Goal: Entertainment & Leisure: Browse casually

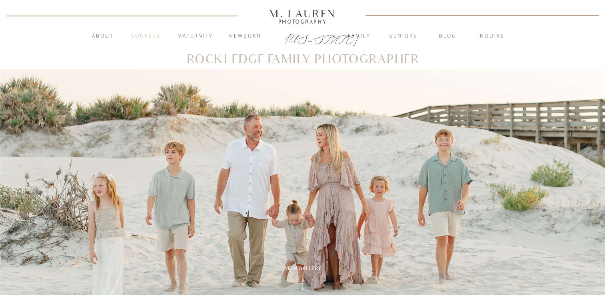
click at [152, 35] on nav "Couples" at bounding box center [145, 36] width 43 height 8
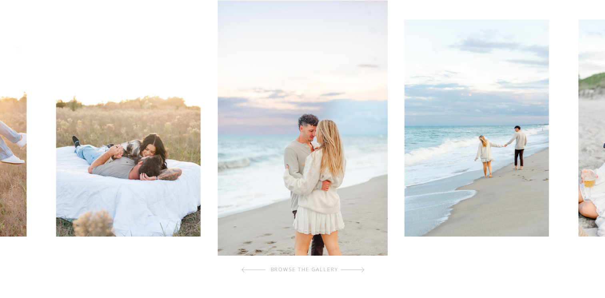
scroll to position [274, 0]
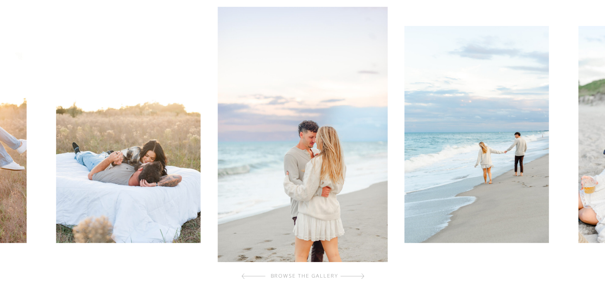
click at [358, 275] on div at bounding box center [352, 276] width 24 height 16
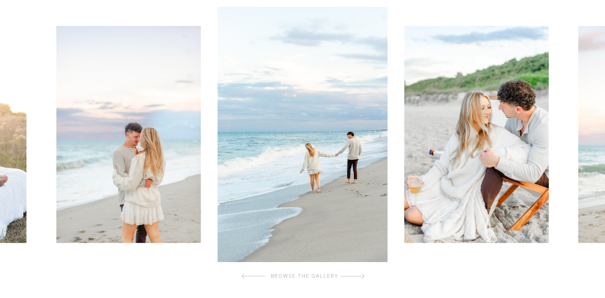
click at [358, 275] on div at bounding box center [352, 276] width 24 height 16
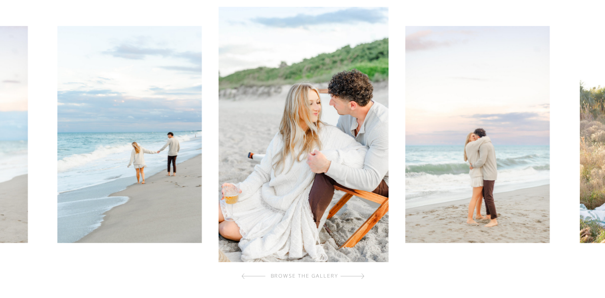
click at [358, 275] on div at bounding box center [352, 276] width 24 height 16
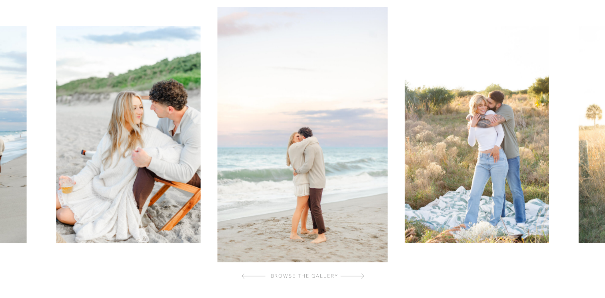
click at [358, 275] on div at bounding box center [352, 276] width 24 height 16
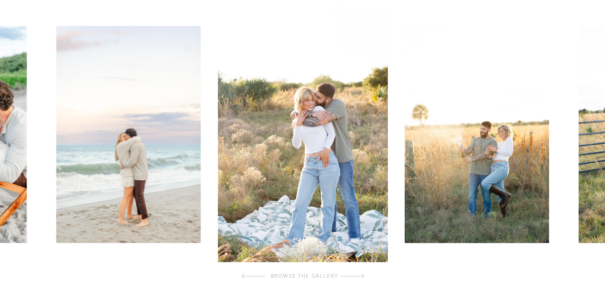
click at [358, 275] on div at bounding box center [352, 276] width 24 height 16
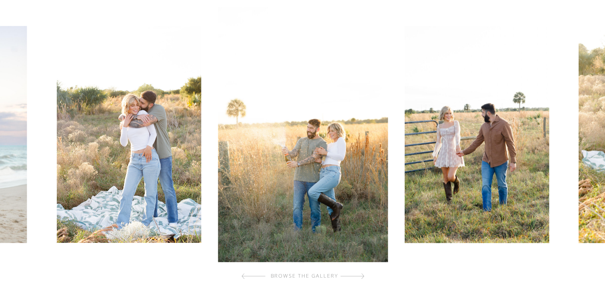
click at [358, 275] on div at bounding box center [352, 276] width 24 height 16
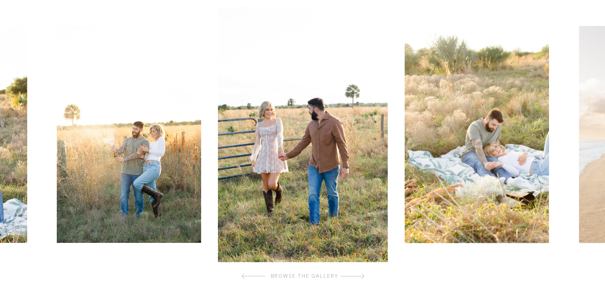
click at [358, 275] on div at bounding box center [352, 276] width 24 height 16
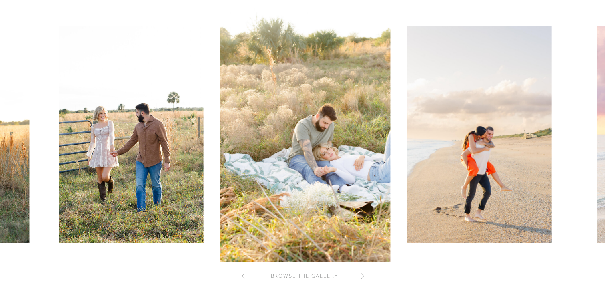
click at [358, 275] on div at bounding box center [352, 276] width 24 height 16
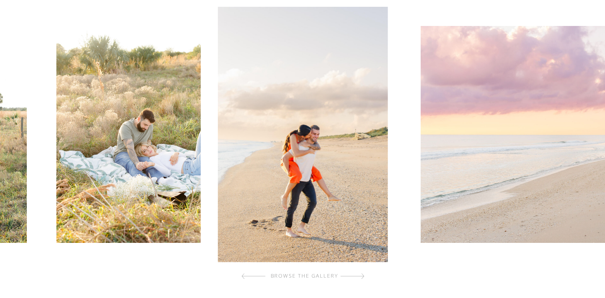
click at [358, 275] on div at bounding box center [352, 276] width 24 height 16
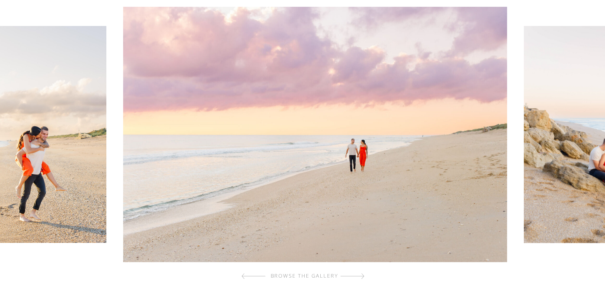
click at [358, 275] on div at bounding box center [352, 276] width 24 height 16
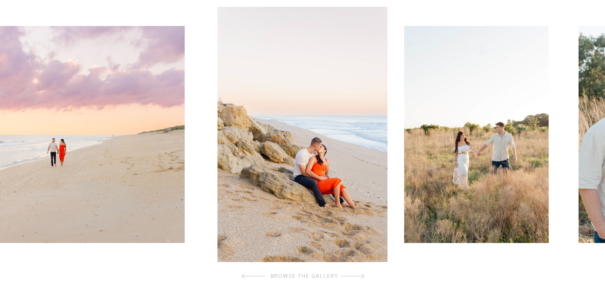
click at [333, 198] on img at bounding box center [302, 134] width 170 height 255
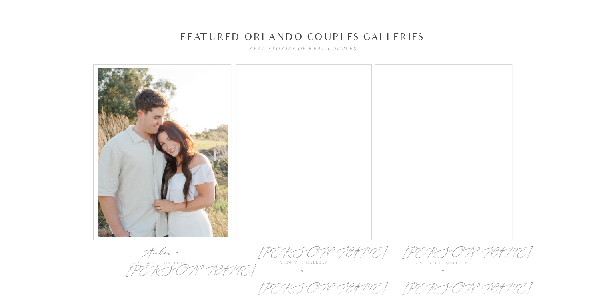
scroll to position [2608, 0]
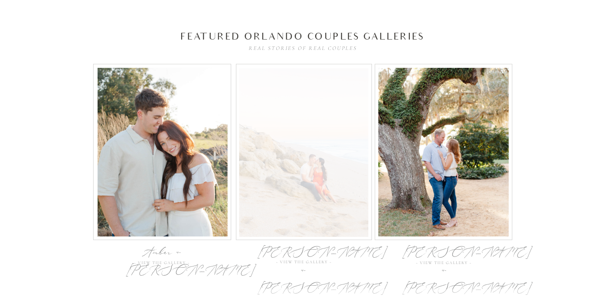
click at [297, 149] on div at bounding box center [303, 152] width 129 height 169
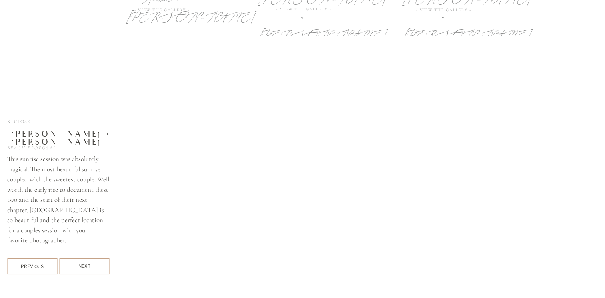
scroll to position [2897, 0]
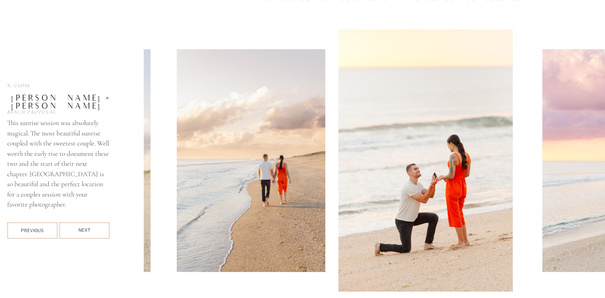
click at [98, 228] on div "Next" at bounding box center [84, 230] width 50 height 7
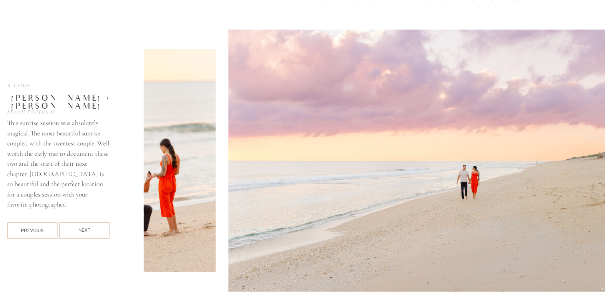
click at [98, 228] on div "Next" at bounding box center [84, 230] width 50 height 7
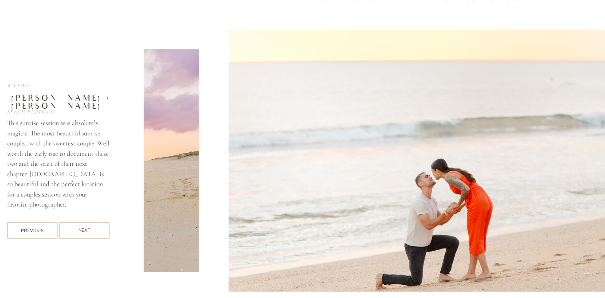
click at [98, 228] on div "Next" at bounding box center [84, 230] width 50 height 7
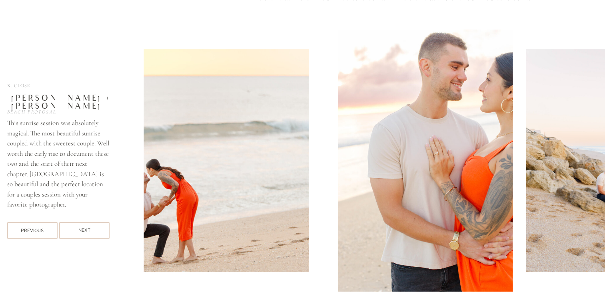
click at [98, 228] on div "Next" at bounding box center [84, 230] width 50 height 7
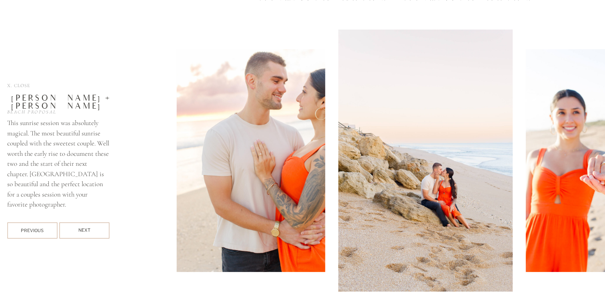
click at [98, 228] on div "Next" at bounding box center [84, 230] width 50 height 7
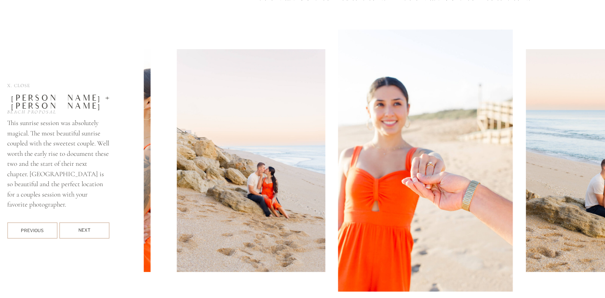
click at [98, 228] on div "Next" at bounding box center [84, 230] width 50 height 7
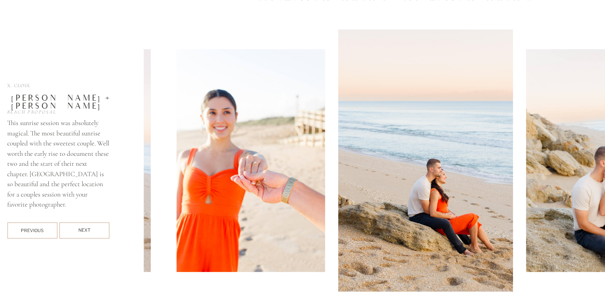
click at [98, 228] on div "Next" at bounding box center [84, 230] width 50 height 7
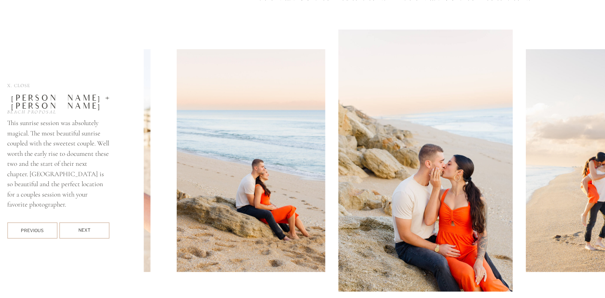
click at [98, 228] on div "Next" at bounding box center [84, 230] width 50 height 7
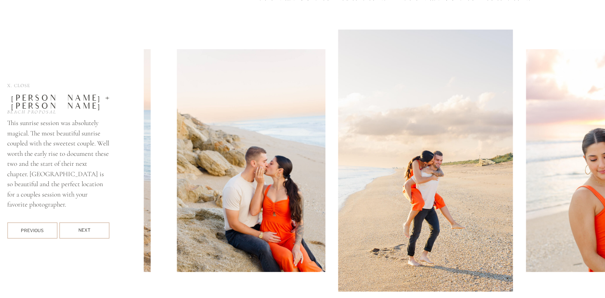
click at [98, 228] on div "Next" at bounding box center [84, 230] width 50 height 7
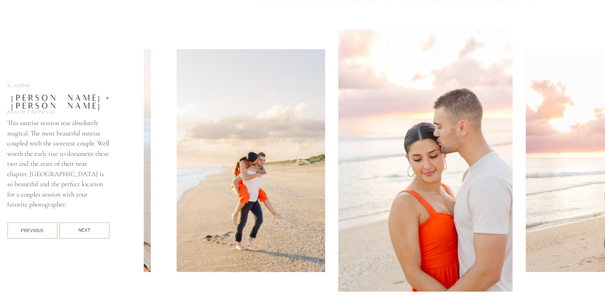
click at [98, 228] on div "Next" at bounding box center [84, 230] width 50 height 7
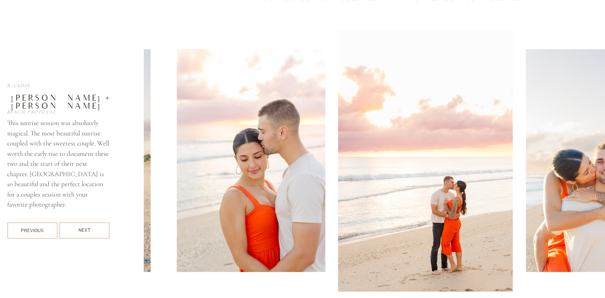
click at [98, 228] on div "Next" at bounding box center [84, 230] width 50 height 7
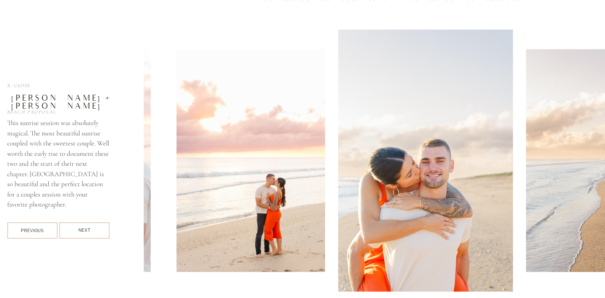
click at [98, 228] on div "Next" at bounding box center [84, 230] width 50 height 7
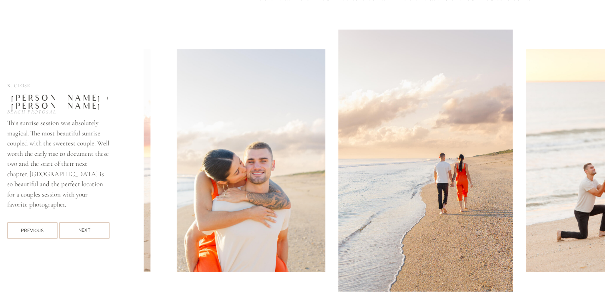
click at [98, 228] on div "Next" at bounding box center [84, 230] width 50 height 7
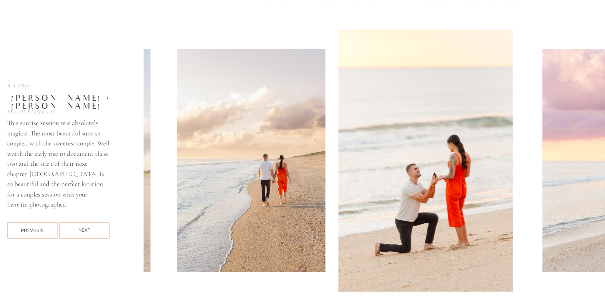
click at [98, 228] on div "Next" at bounding box center [84, 230] width 50 height 7
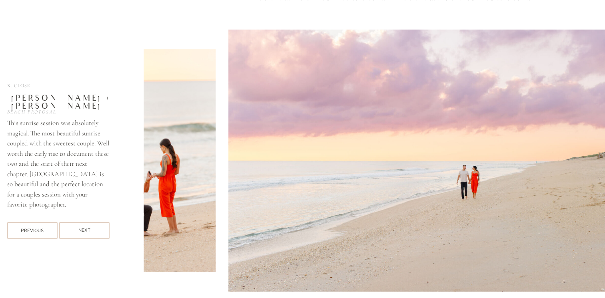
click at [98, 228] on div "Next" at bounding box center [84, 230] width 50 height 7
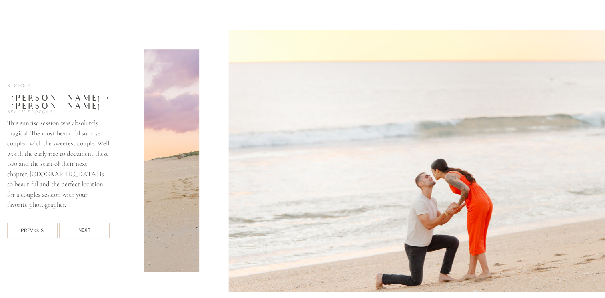
click at [98, 228] on div "Next" at bounding box center [84, 230] width 50 height 7
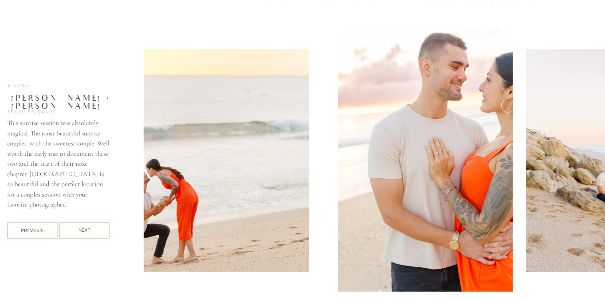
click at [98, 228] on div "Next" at bounding box center [84, 230] width 50 height 7
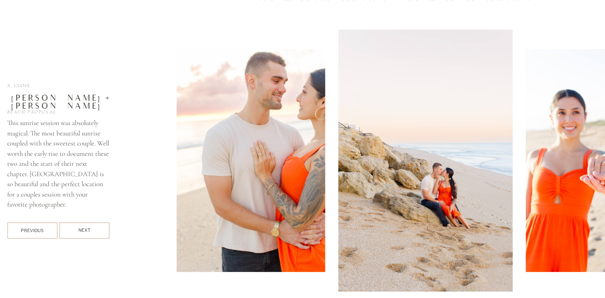
click at [90, 234] on div at bounding box center [84, 231] width 50 height 16
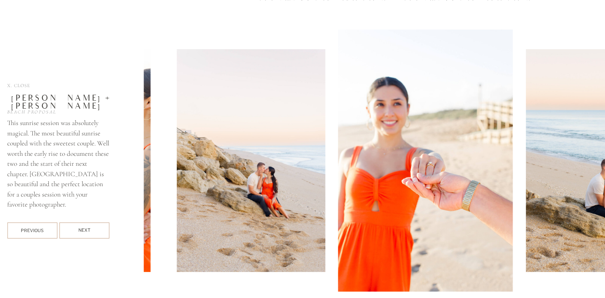
click at [90, 234] on div at bounding box center [84, 231] width 50 height 16
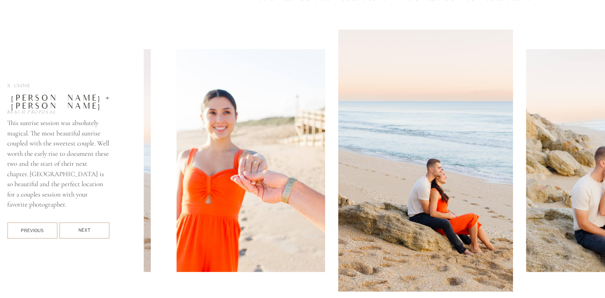
click at [90, 234] on div at bounding box center [84, 231] width 50 height 16
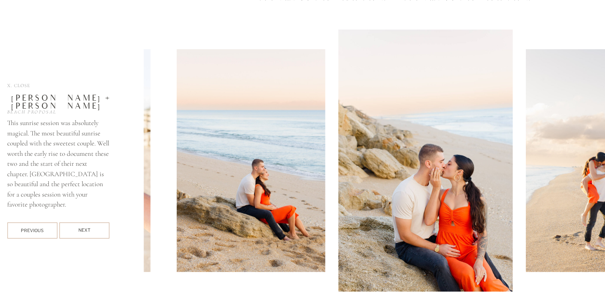
click at [90, 234] on div at bounding box center [84, 231] width 50 height 16
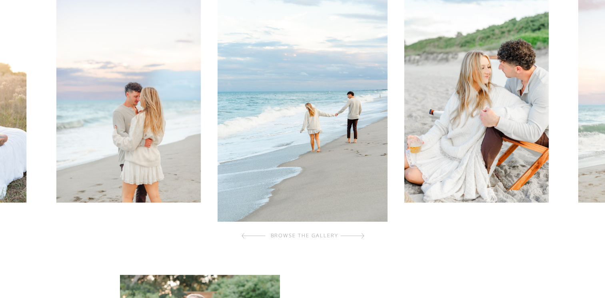
scroll to position [303, 0]
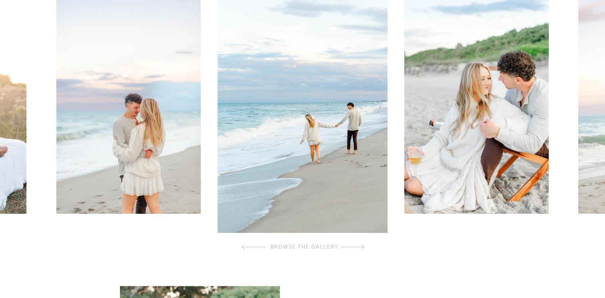
click at [360, 245] on div at bounding box center [352, 247] width 24 height 16
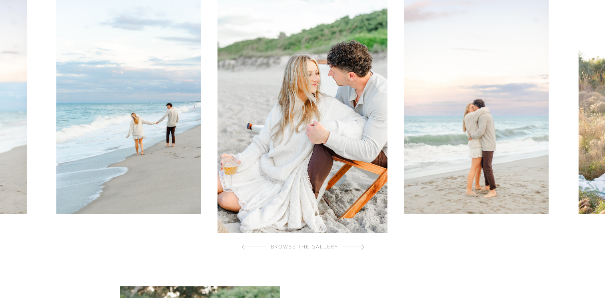
click at [360, 245] on div at bounding box center [352, 247] width 24 height 16
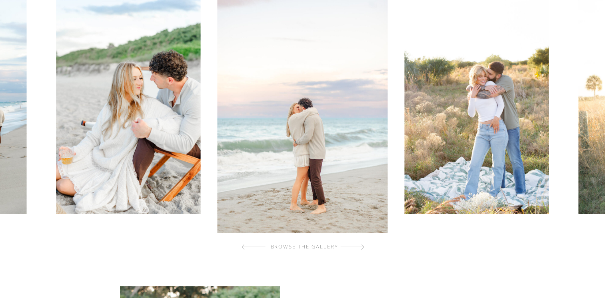
click at [360, 245] on div at bounding box center [352, 247] width 24 height 16
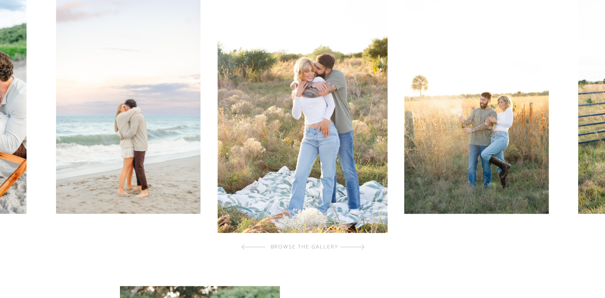
click at [360, 245] on div at bounding box center [352, 247] width 24 height 16
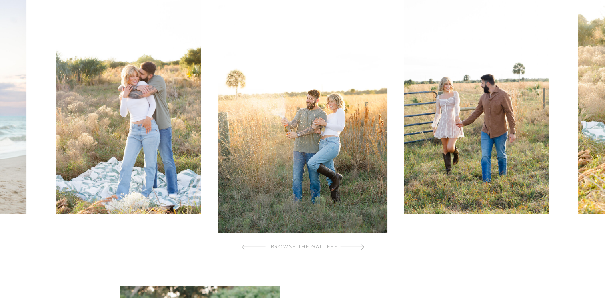
click at [360, 245] on div at bounding box center [352, 247] width 24 height 16
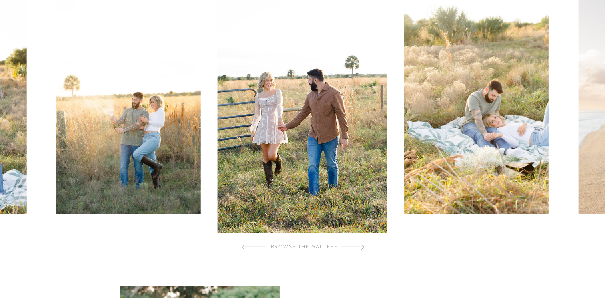
click at [360, 245] on div at bounding box center [352, 247] width 24 height 16
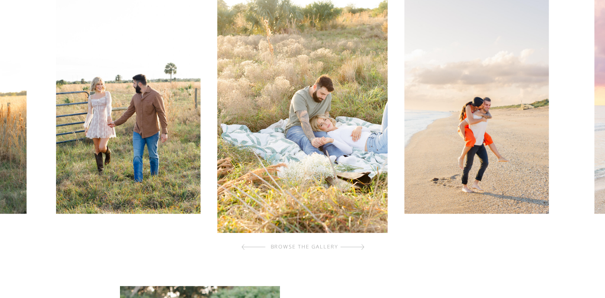
click at [360, 245] on div at bounding box center [352, 247] width 24 height 16
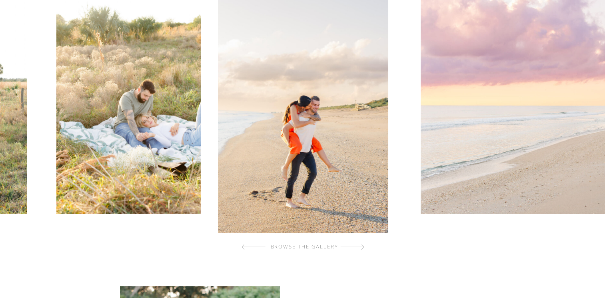
click at [360, 245] on div at bounding box center [352, 247] width 24 height 16
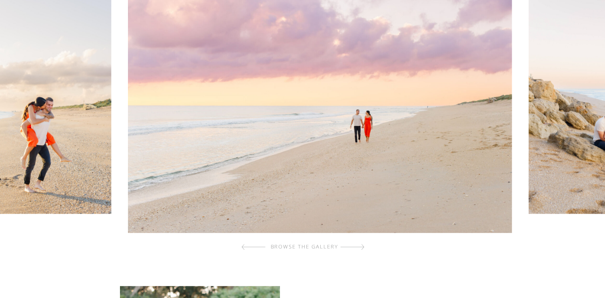
click at [360, 245] on div at bounding box center [352, 247] width 24 height 16
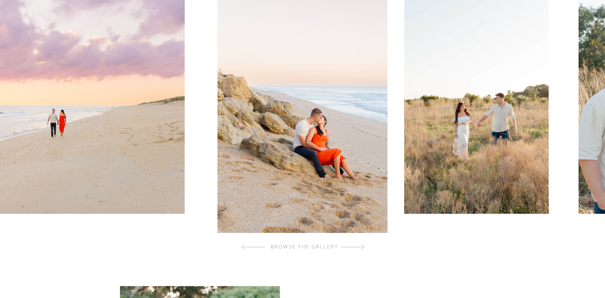
click at [360, 245] on div at bounding box center [352, 247] width 24 height 16
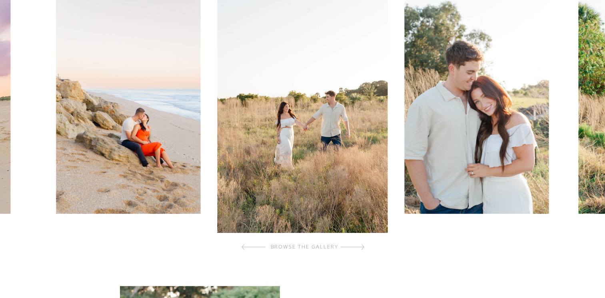
click at [360, 245] on div at bounding box center [352, 247] width 24 height 16
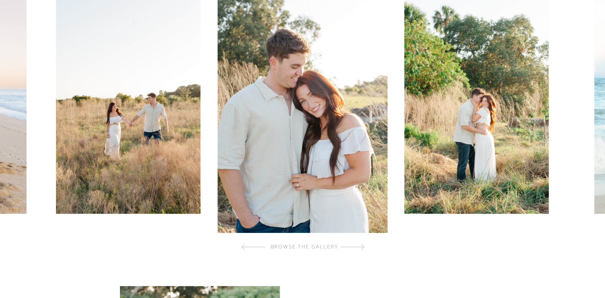
click at [360, 245] on div at bounding box center [352, 247] width 24 height 16
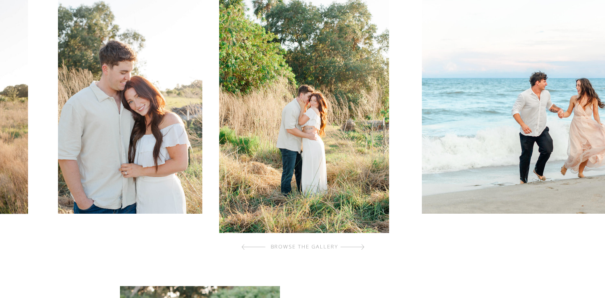
click at [360, 245] on div at bounding box center [352, 247] width 24 height 16
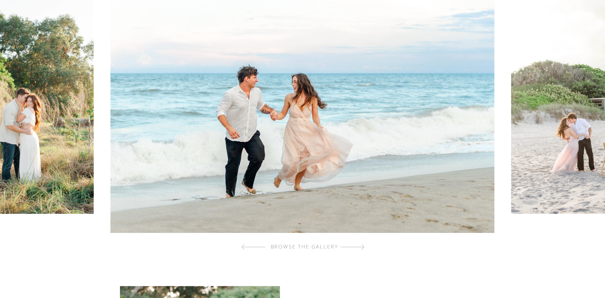
click at [360, 245] on div at bounding box center [352, 247] width 24 height 16
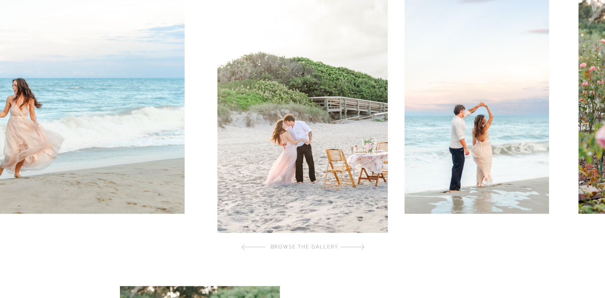
click at [360, 245] on div at bounding box center [352, 247] width 24 height 16
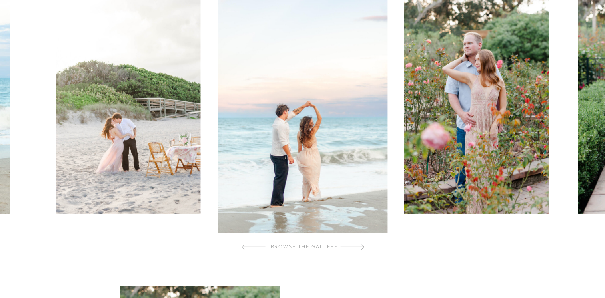
click at [360, 245] on div at bounding box center [352, 247] width 24 height 16
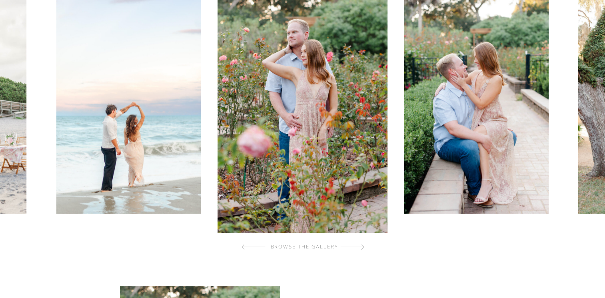
click at [360, 245] on div at bounding box center [352, 247] width 24 height 16
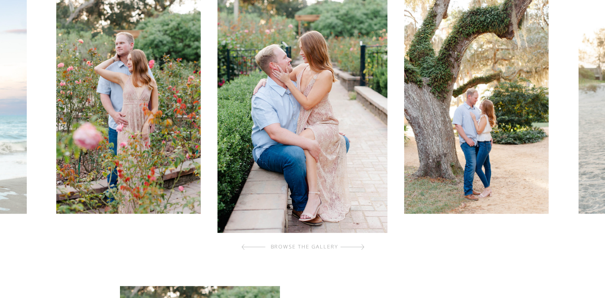
click at [360, 245] on div at bounding box center [352, 247] width 24 height 16
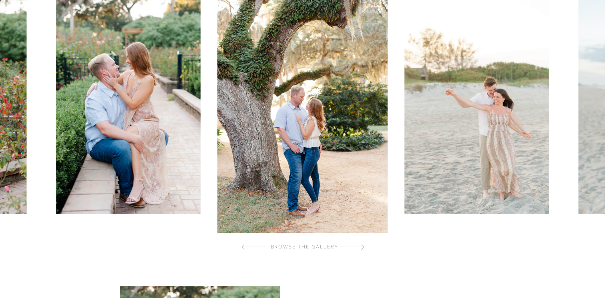
click at [360, 245] on div at bounding box center [352, 247] width 24 height 16
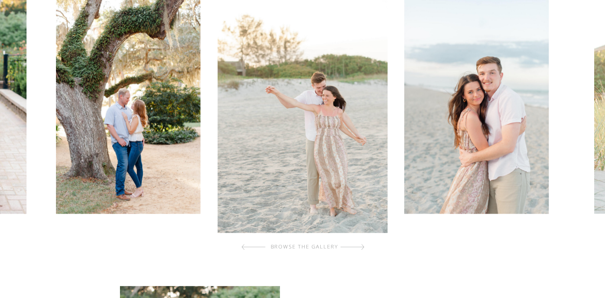
click at [360, 245] on div at bounding box center [352, 247] width 24 height 16
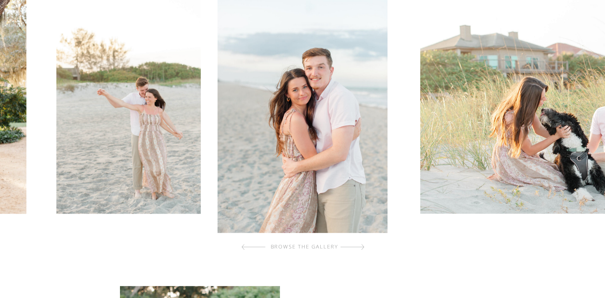
click at [360, 245] on div at bounding box center [352, 247] width 24 height 16
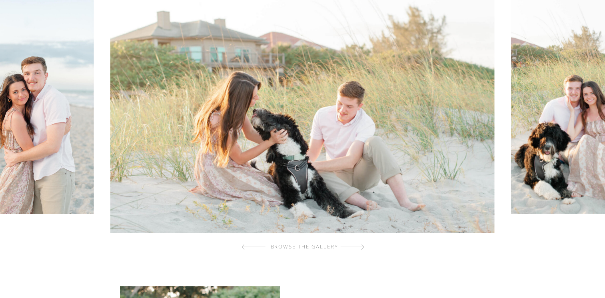
click at [360, 245] on div at bounding box center [352, 247] width 24 height 16
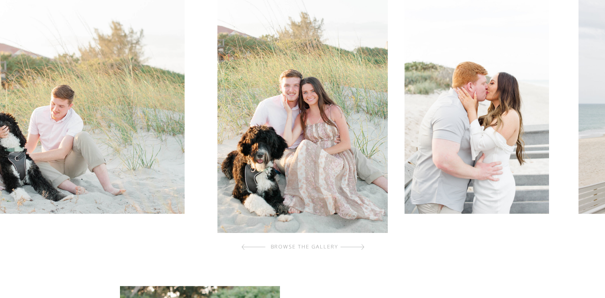
click at [360, 245] on div at bounding box center [352, 247] width 24 height 16
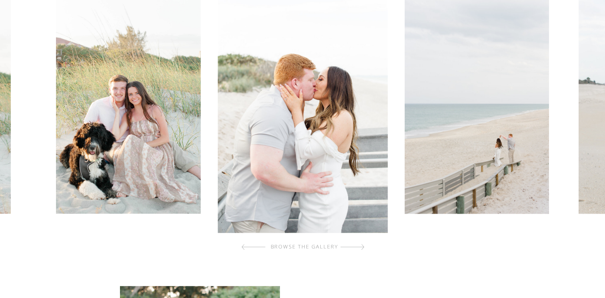
click at [360, 245] on div at bounding box center [352, 247] width 24 height 16
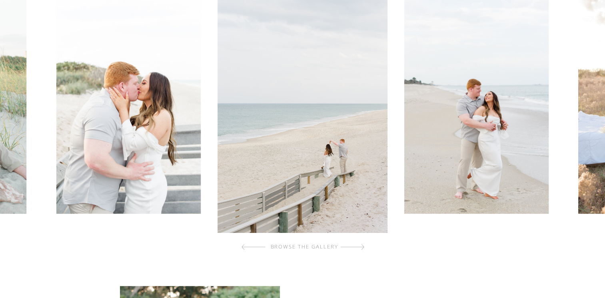
click at [360, 245] on div at bounding box center [352, 247] width 24 height 16
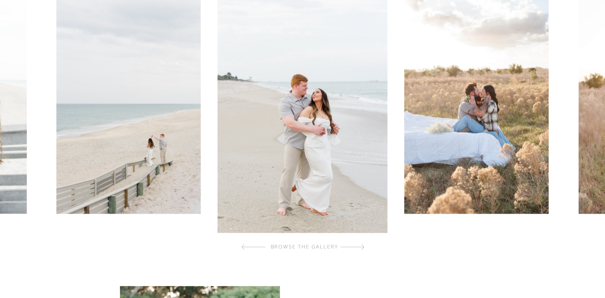
click at [360, 245] on div at bounding box center [352, 247] width 24 height 16
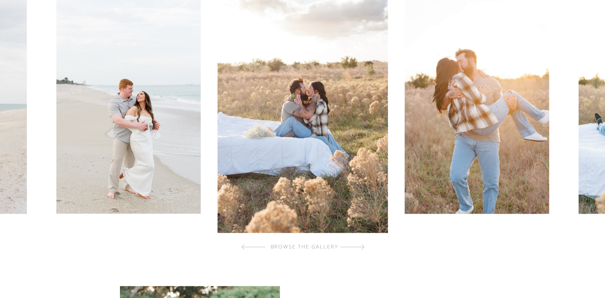
click at [360, 245] on div at bounding box center [352, 247] width 24 height 16
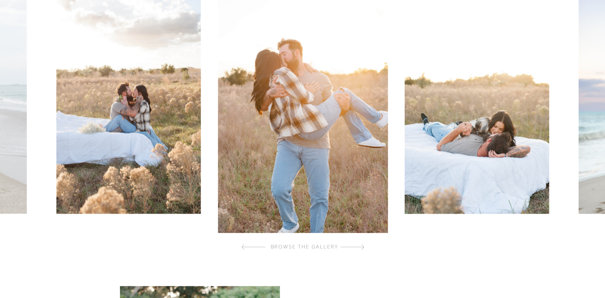
click at [360, 245] on div at bounding box center [352, 247] width 24 height 16
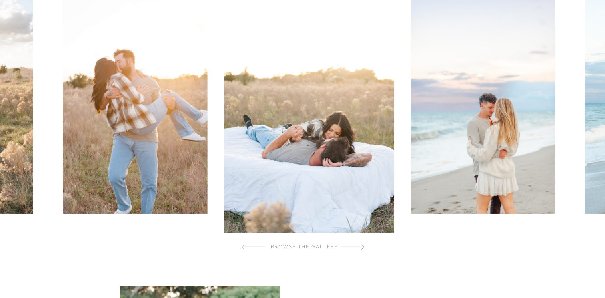
click at [360, 245] on div at bounding box center [352, 247] width 24 height 16
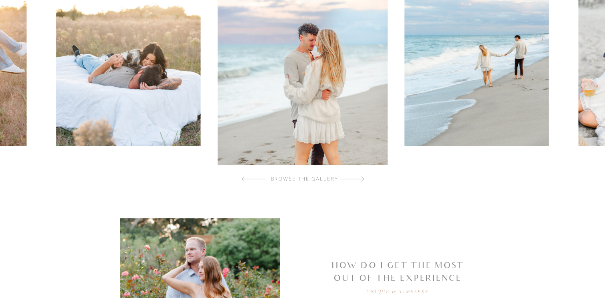
scroll to position [0, 0]
